Goal: Obtain resource: Obtain resource

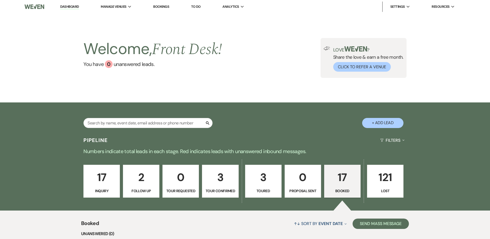
click at [340, 182] on p "17" at bounding box center [343, 176] width 30 height 17
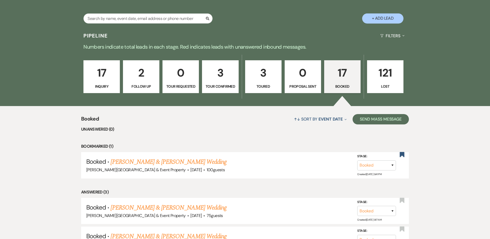
scroll to position [129, 0]
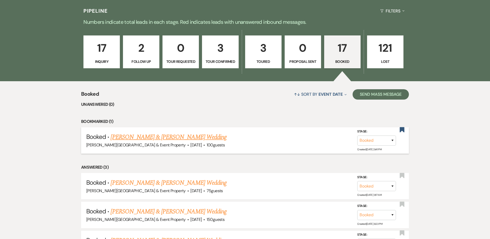
click at [179, 138] on link "[PERSON_NAME] & [PERSON_NAME] Wedding" at bounding box center [169, 136] width 116 height 9
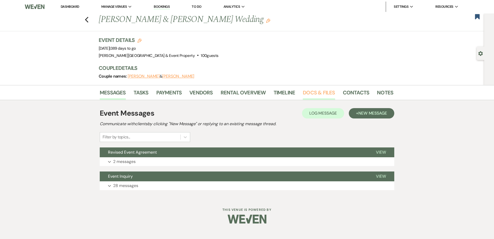
click at [318, 91] on link "Docs & Files" at bounding box center [319, 93] width 32 height 11
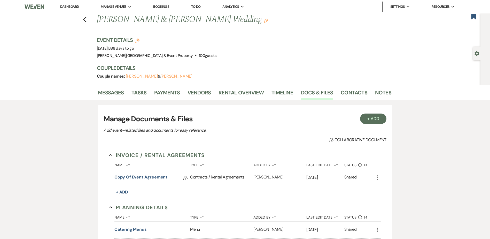
click at [159, 176] on link "Copy of Event Agreement" at bounding box center [140, 178] width 53 height 8
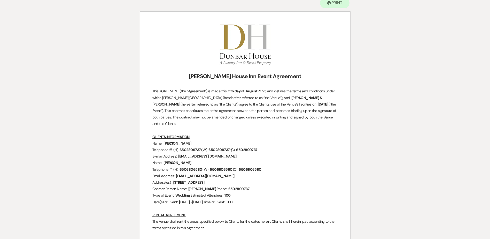
scroll to position [52, 0]
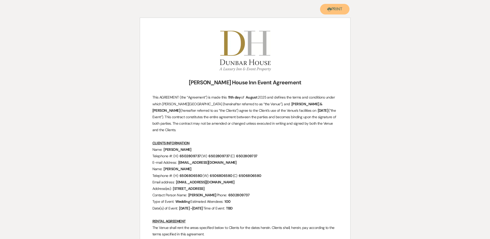
click at [333, 7] on button "Printer Print" at bounding box center [335, 9] width 30 height 11
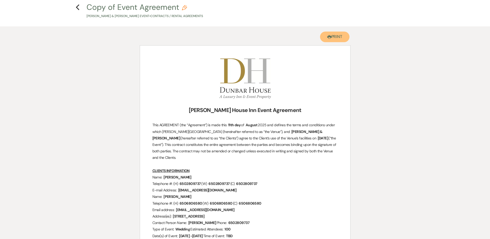
scroll to position [0, 0]
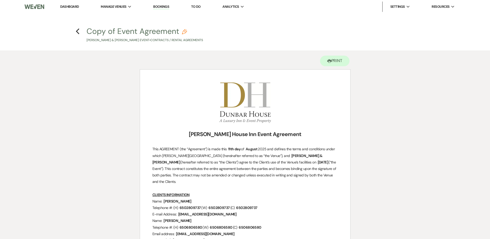
click at [66, 7] on link "Dashboard" at bounding box center [69, 6] width 19 height 4
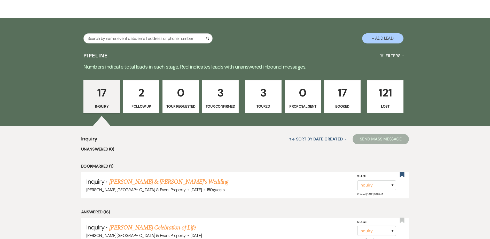
scroll to position [77, 0]
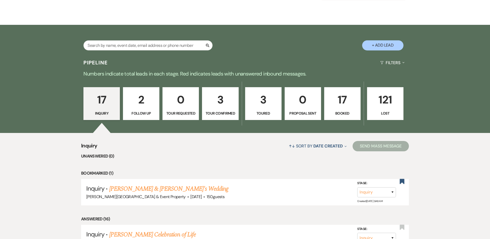
click at [341, 102] on p "17" at bounding box center [343, 99] width 30 height 17
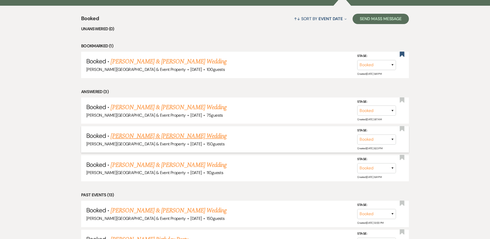
scroll to position [207, 0]
